Goal: Transaction & Acquisition: Purchase product/service

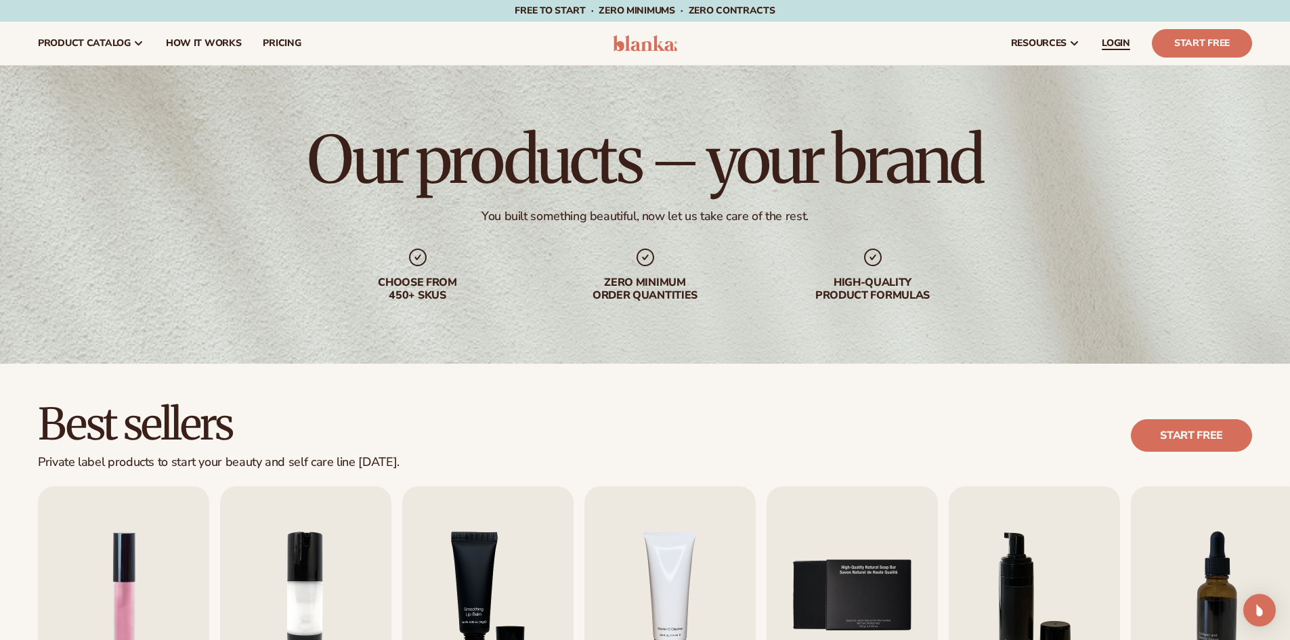
click at [1108, 42] on span "LOGIN" at bounding box center [1116, 43] width 28 height 11
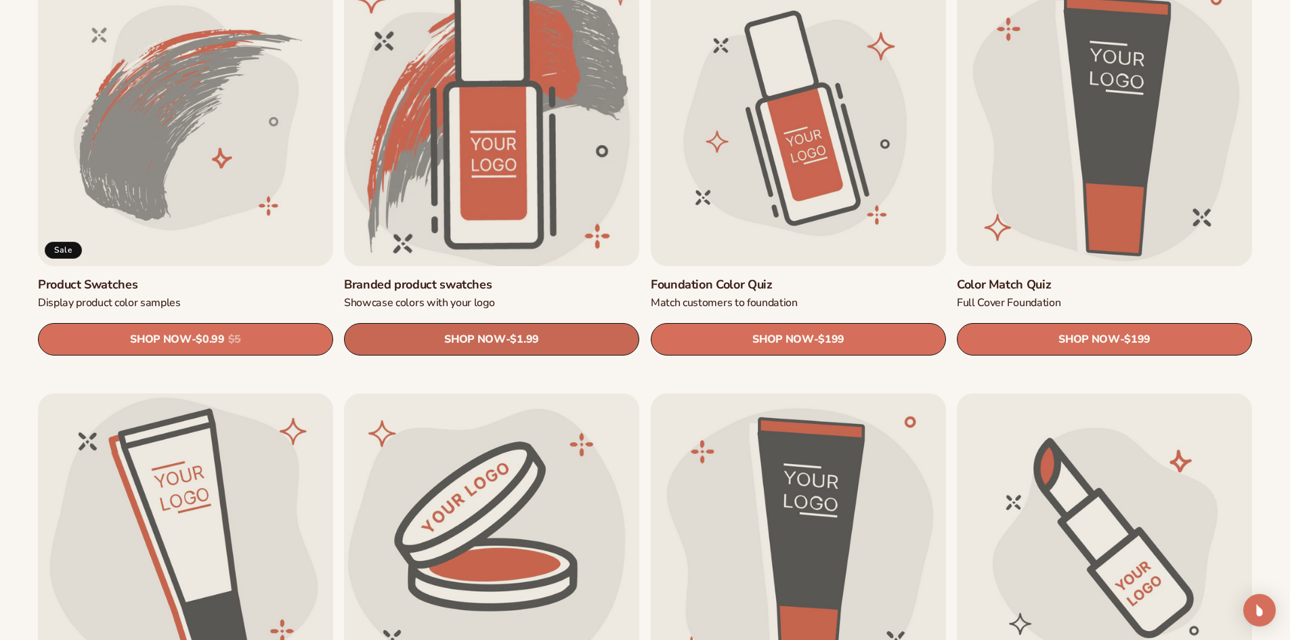
scroll to position [948, 0]
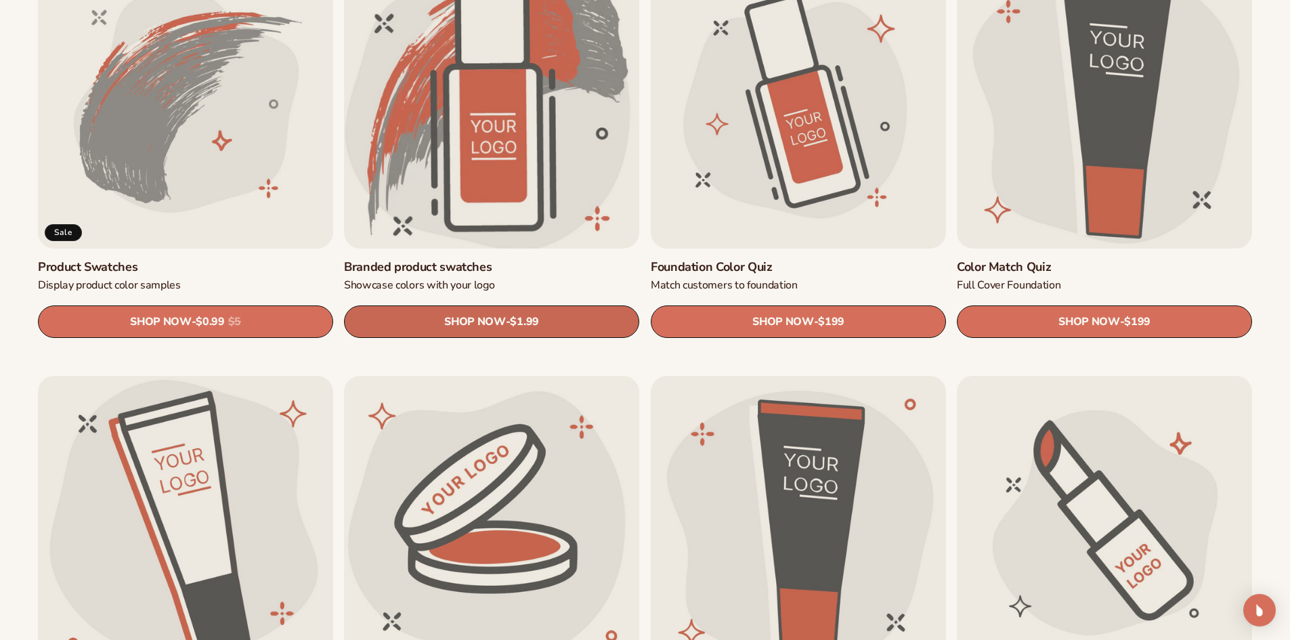
click at [453, 329] on link "SHOP NOW - Regular price $1.99 Sale price $1.99 Regular price Unit price / per" at bounding box center [491, 321] width 295 height 33
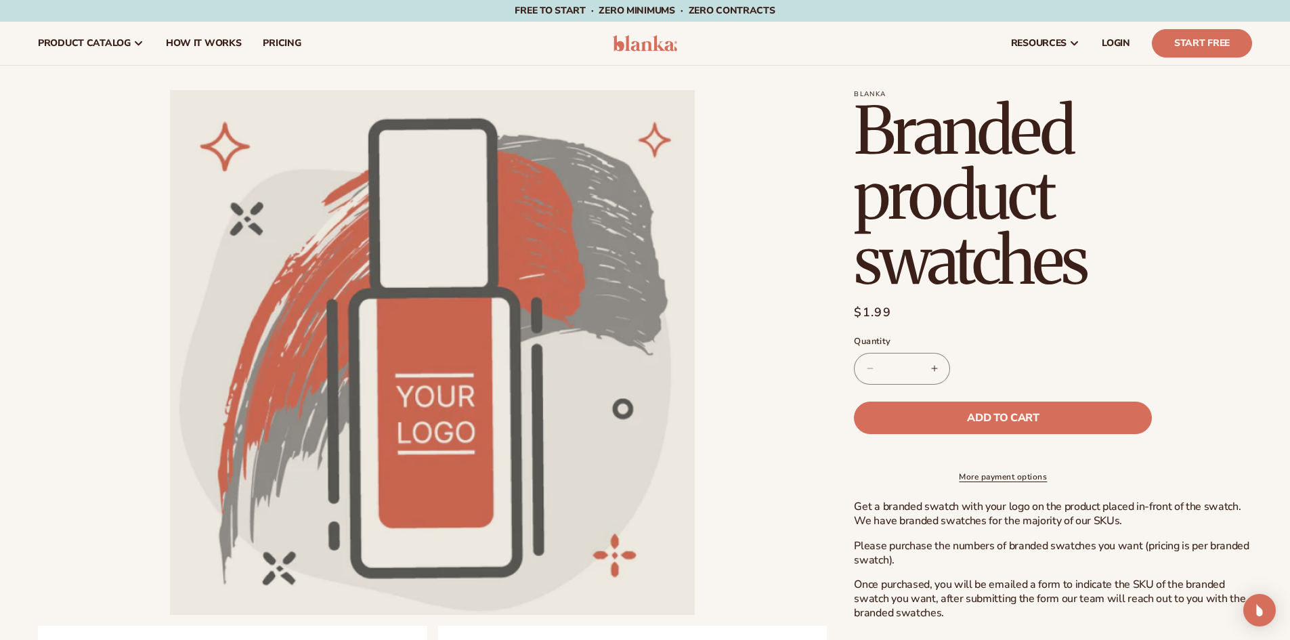
click at [650, 47] on img at bounding box center [645, 43] width 64 height 16
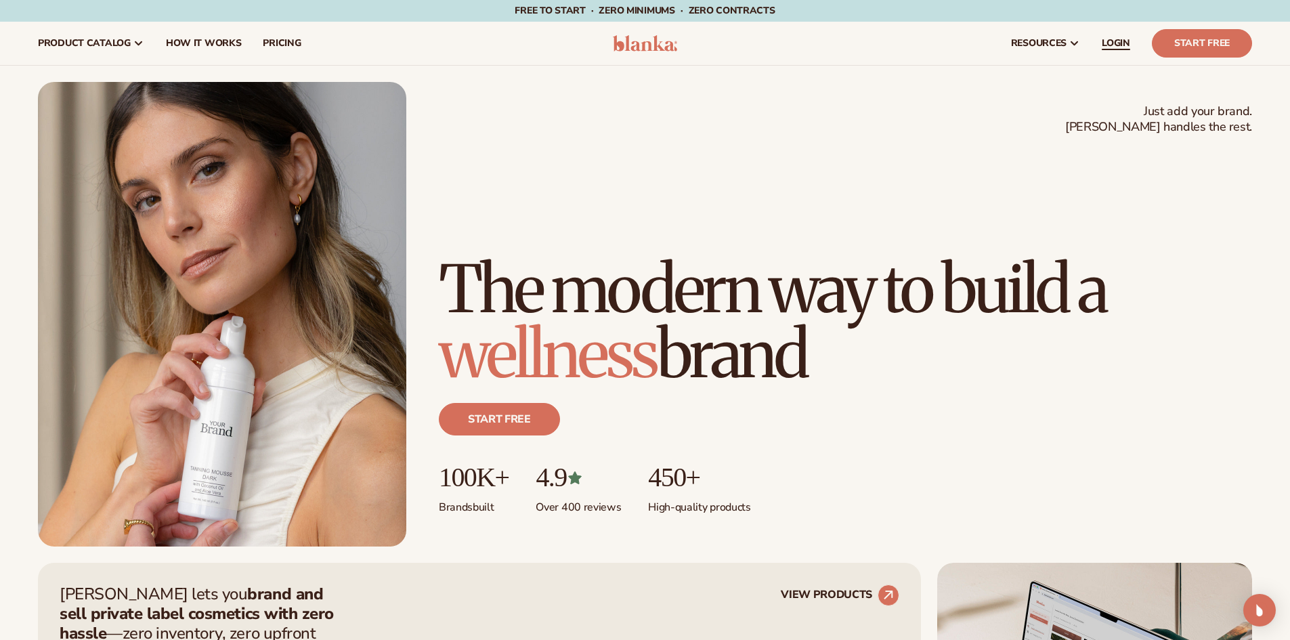
click at [1115, 34] on link "LOGIN" at bounding box center [1116, 43] width 50 height 43
